Goal: Task Accomplishment & Management: Use online tool/utility

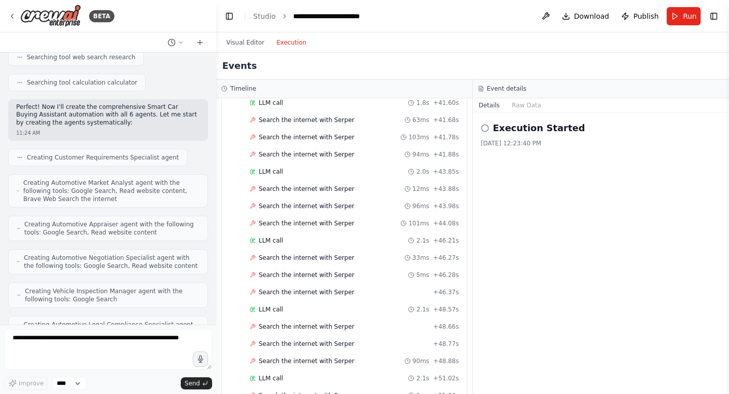
scroll to position [3042, 0]
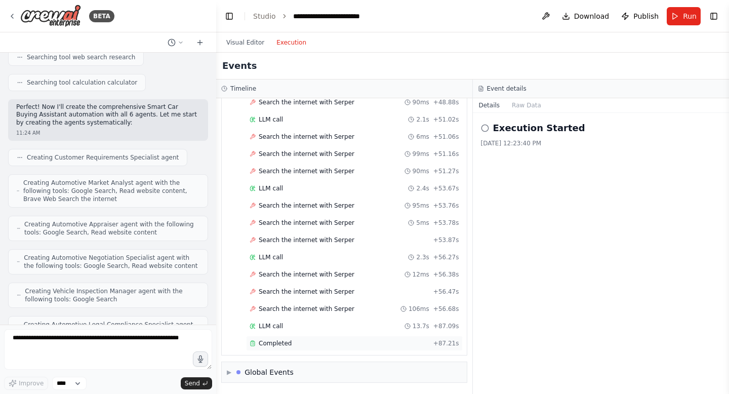
click at [269, 342] on span "Completed" at bounding box center [275, 343] width 33 height 8
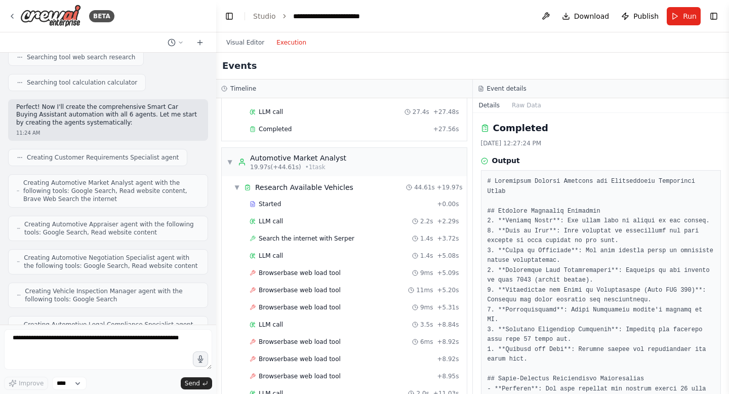
scroll to position [0, 0]
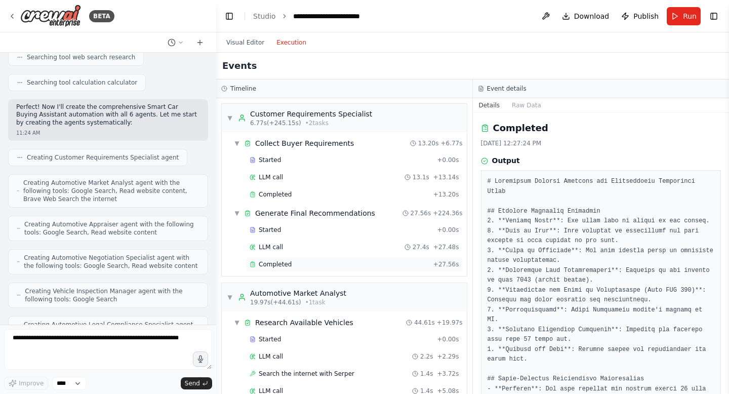
click at [276, 267] on span "Completed" at bounding box center [275, 264] width 33 height 8
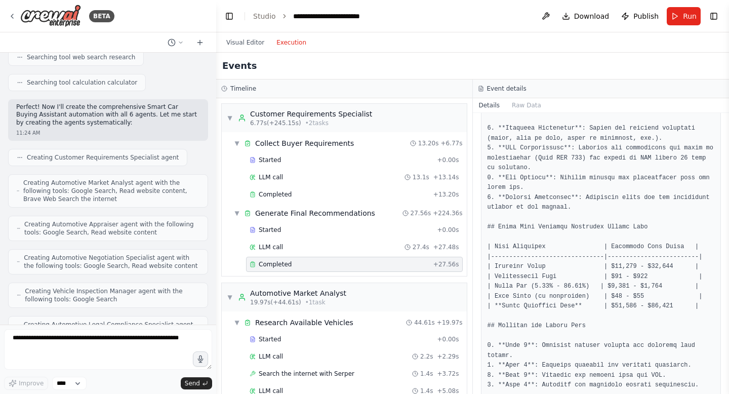
scroll to position [1125, 0]
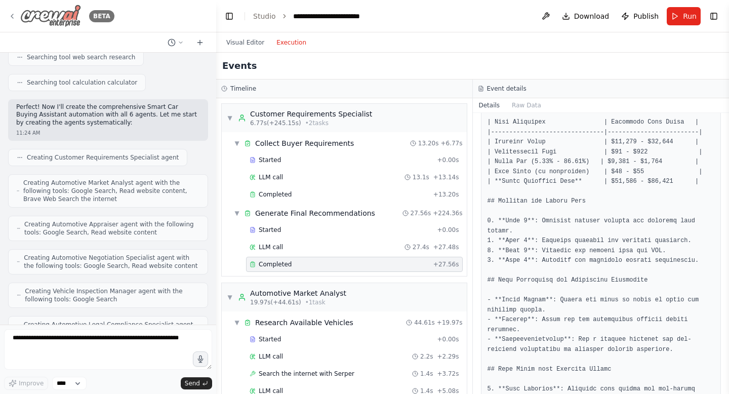
click at [56, 19] on img at bounding box center [50, 16] width 61 height 23
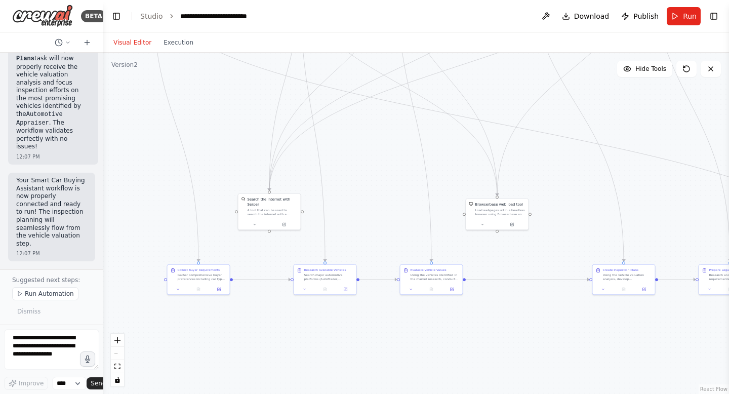
drag, startPoint x: 259, startPoint y: 199, endPoint x: 371, endPoint y: 164, distance: 118.0
click at [373, 165] on div ".deletable-edge-delete-btn { width: 20px; height: 20px; border: 0px solid #ffff…" at bounding box center [416, 223] width 626 height 341
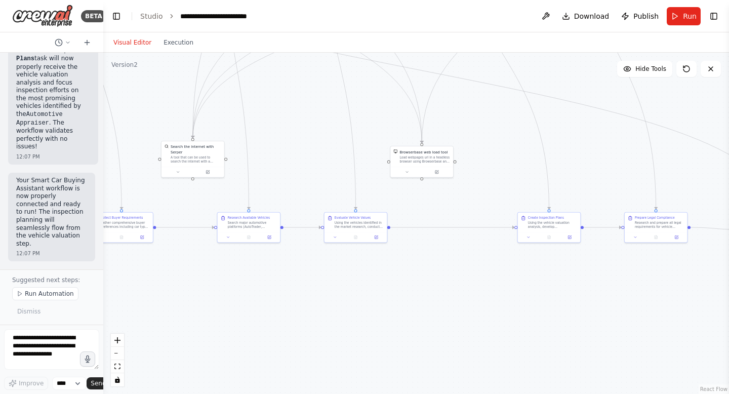
drag, startPoint x: 361, startPoint y: 186, endPoint x: 293, endPoint y: 143, distance: 81.0
click at [294, 143] on div ".deletable-edge-delete-btn { width: 20px; height: 20px; border: 0px solid #ffff…" at bounding box center [416, 223] width 626 height 341
